Goal: Information Seeking & Learning: Learn about a topic

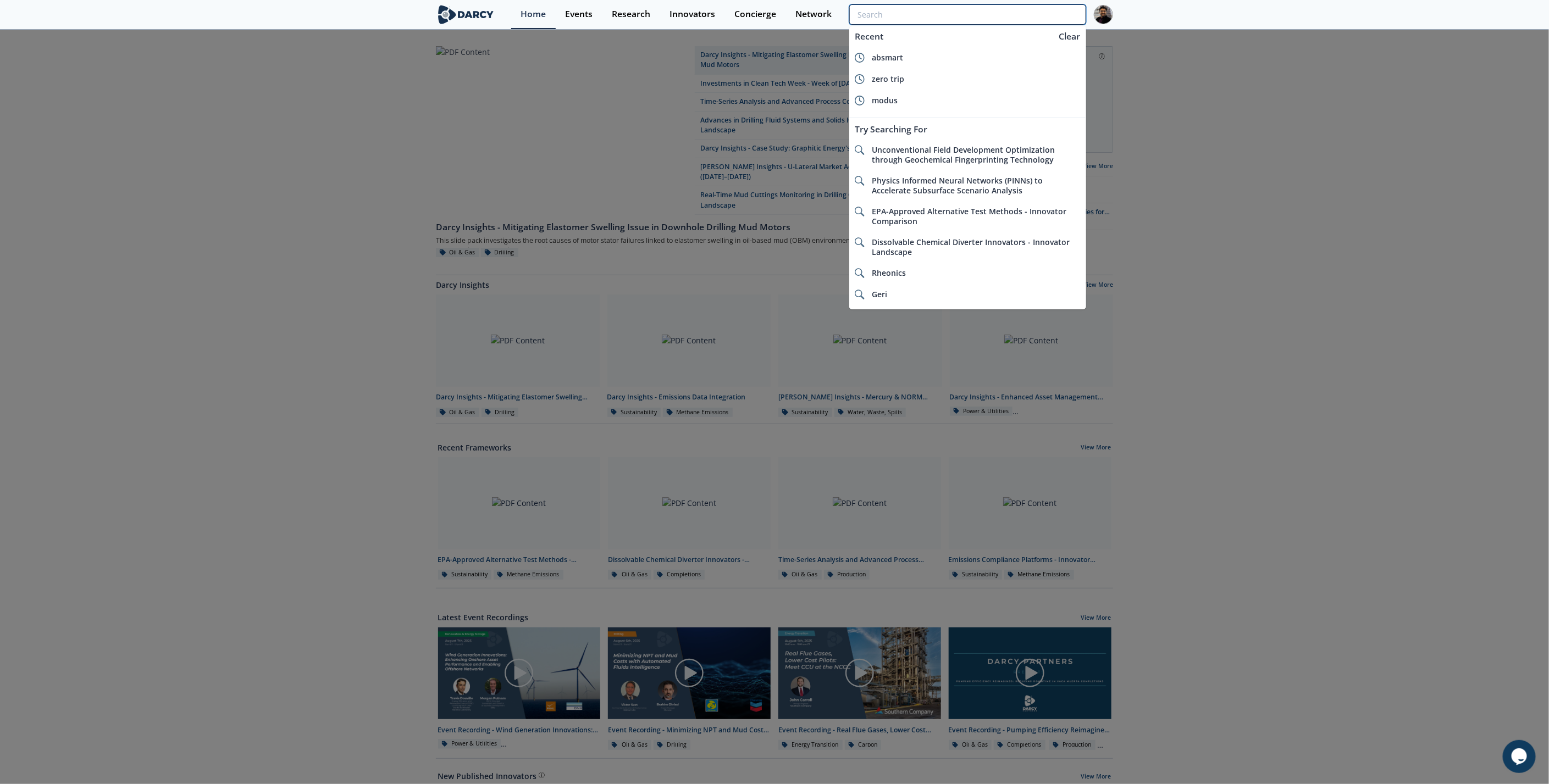
click at [1028, 21] on input "search" at bounding box center [968, 15] width 237 height 20
click at [915, 273] on div "Rheonics" at bounding box center [976, 273] width 209 height 10
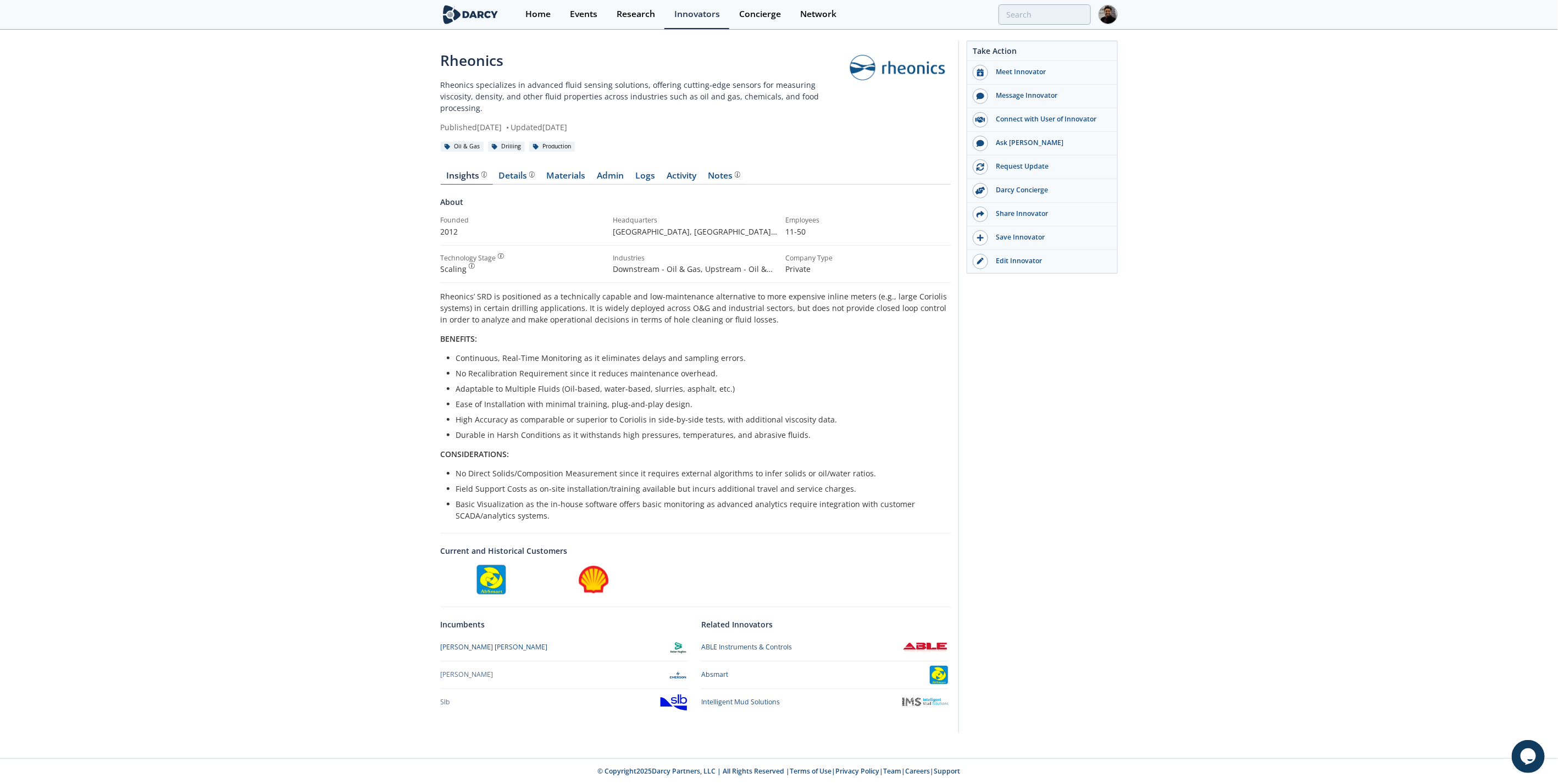
click at [561, 179] on div "Insights Details Materials Admin Logs Activity Notes About Founded 2012" at bounding box center [696, 442] width 510 height 573
click at [562, 172] on link "Materials" at bounding box center [566, 178] width 50 height 13
